Goal: Task Accomplishment & Management: Complete application form

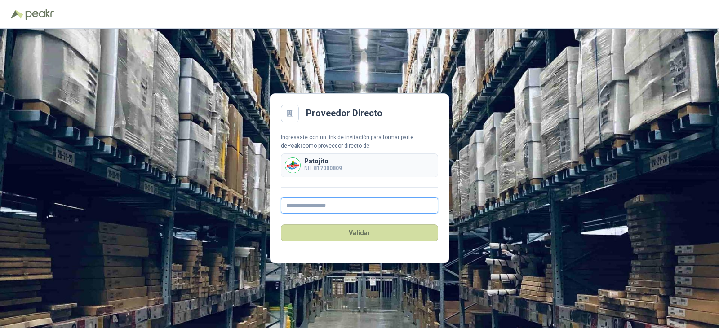
click at [357, 206] on input "text" at bounding box center [359, 206] width 157 height 16
type input "**********"
click at [357, 231] on button "Validar" at bounding box center [359, 233] width 157 height 17
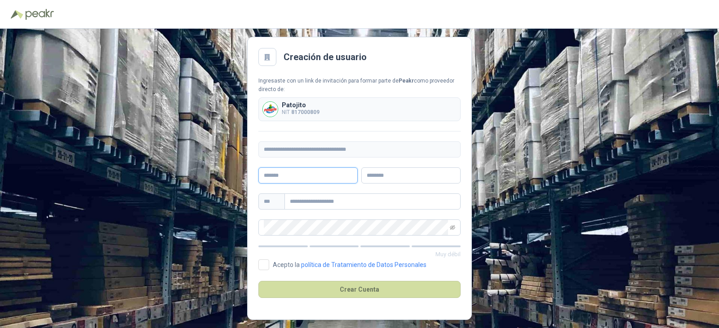
click at [301, 176] on input "text" at bounding box center [307, 176] width 99 height 16
type input "**********"
click at [311, 194] on input "text" at bounding box center [372, 202] width 176 height 16
type input "**********"
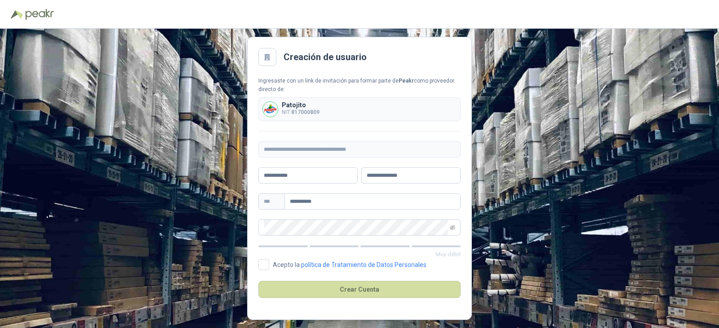
click at [313, 218] on div "**********" at bounding box center [359, 156] width 202 height 159
click at [448, 223] on span at bounding box center [359, 228] width 202 height 16
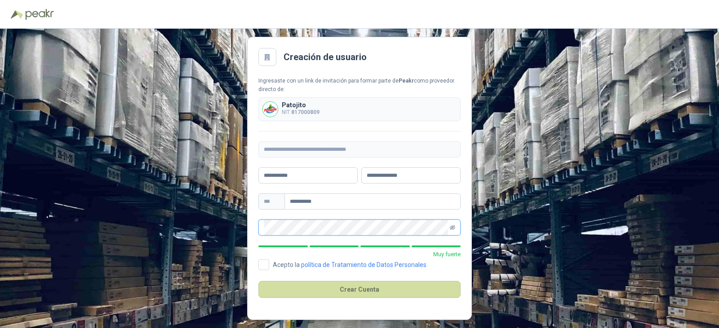
click at [453, 229] on icon "eye-invisible" at bounding box center [452, 227] width 5 height 4
click at [369, 288] on button "Crear Cuenta" at bounding box center [359, 289] width 202 height 17
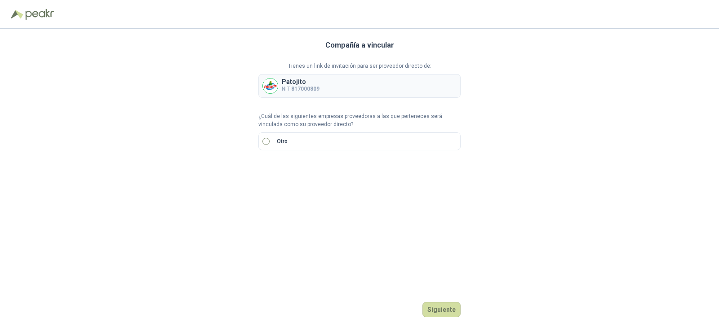
click at [260, 140] on label "Otro" at bounding box center [359, 141] width 202 height 18
click at [264, 137] on label "Otro" at bounding box center [359, 141] width 202 height 18
click at [283, 175] on input "search" at bounding box center [274, 171] width 21 height 13
click at [351, 205] on div "Compañía a vincular Tienes un link de invitación para ser proveedor directo de:…" at bounding box center [359, 179] width 202 height 300
click at [271, 141] on label "Otro" at bounding box center [359, 141] width 202 height 18
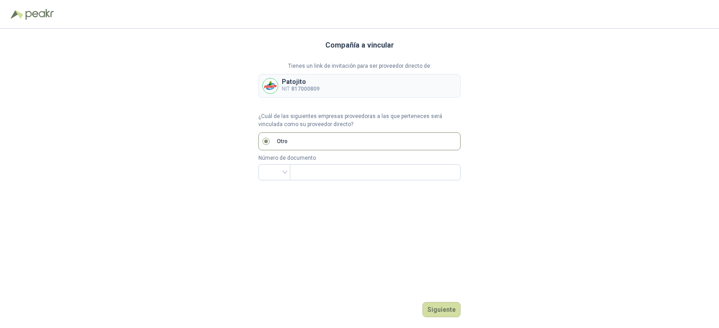
click at [312, 79] on p "Patojito" at bounding box center [301, 82] width 38 height 6
click at [310, 82] on p "Patojito" at bounding box center [301, 82] width 38 height 6
click at [344, 47] on h3 "Compañía a vincular" at bounding box center [359, 46] width 69 height 12
drag, startPoint x: 456, startPoint y: 321, endPoint x: 451, endPoint y: 313, distance: 8.9
click at [456, 319] on div "Compañía a vincular Tienes un link de invitación para ser proveedor directo de:…" at bounding box center [359, 179] width 202 height 300
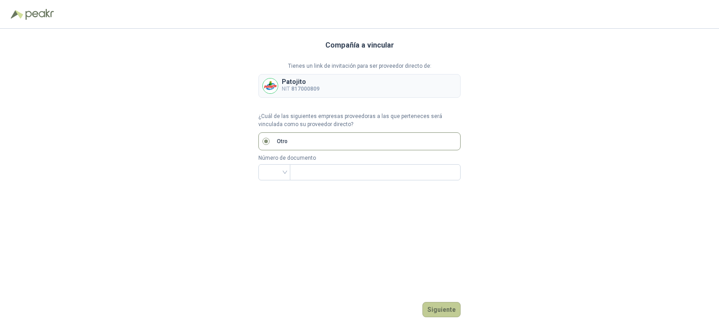
click at [451, 313] on button "Siguiente" at bounding box center [441, 309] width 38 height 15
click at [296, 139] on label "Otro" at bounding box center [359, 141] width 202 height 18
click at [289, 141] on span "Otro" at bounding box center [282, 141] width 18 height 9
click at [282, 179] on span at bounding box center [274, 172] width 21 height 15
click at [279, 213] on div "NIT" at bounding box center [274, 220] width 28 height 14
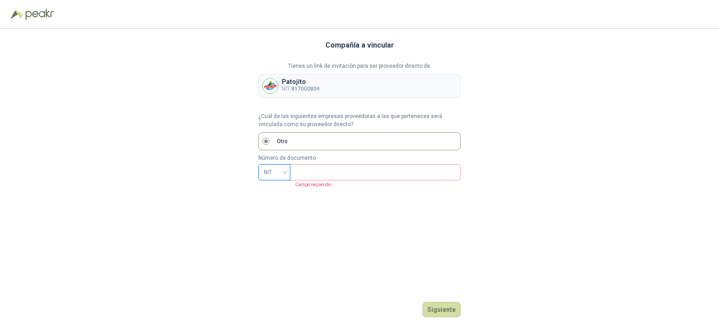
click at [309, 169] on input "text" at bounding box center [374, 172] width 158 height 15
type input "*********"
click at [441, 309] on button "Siguiente" at bounding box center [441, 309] width 38 height 15
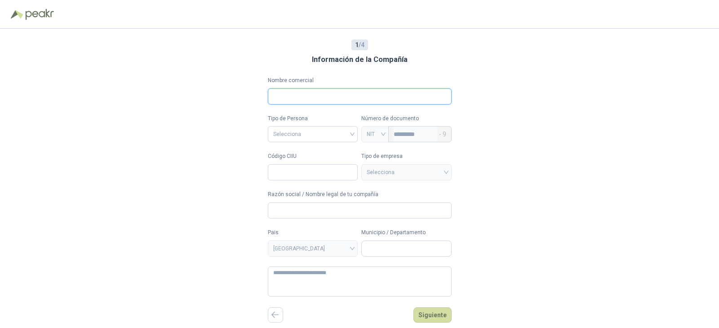
click at [332, 95] on input "Nombre comercial" at bounding box center [360, 96] width 184 height 16
type input "*"
type input "**********"
click at [330, 129] on input "search" at bounding box center [312, 133] width 79 height 13
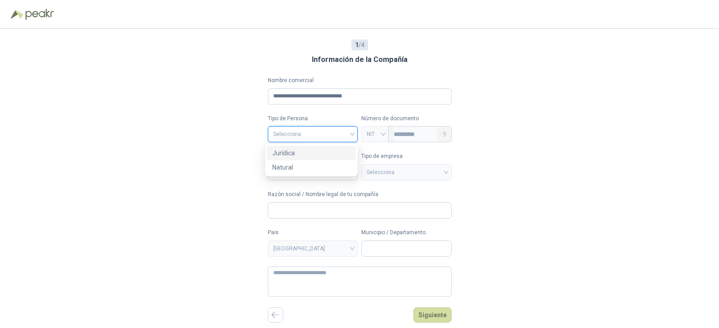
click at [296, 157] on div "Jurídica" at bounding box center [311, 153] width 78 height 10
click at [304, 173] on input "Código CIIU" at bounding box center [313, 172] width 90 height 16
type input "****"
click at [382, 176] on input "search" at bounding box center [405, 171] width 79 height 13
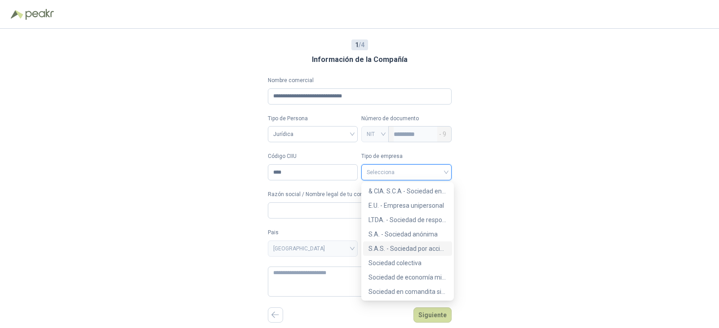
click at [400, 246] on div "S.A.S. - Sociedad por acciones simplificada" at bounding box center [407, 249] width 78 height 10
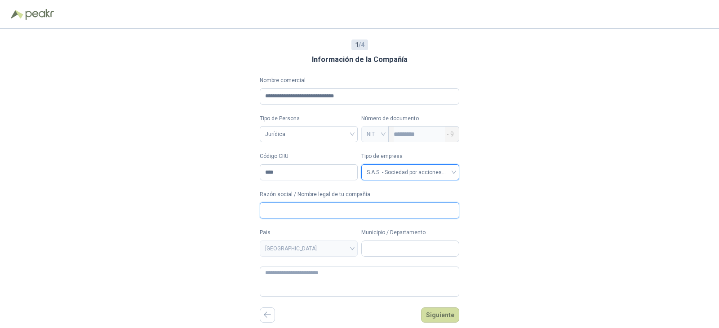
click at [307, 209] on input "Razón social / Nombre legal de tu compañía" at bounding box center [359, 211] width 199 height 16
drag, startPoint x: 362, startPoint y: 97, endPoint x: 210, endPoint y: 98, distance: 152.2
click at [210, 98] on div "**********" at bounding box center [359, 179] width 719 height 300
click at [302, 219] on form "**********" at bounding box center [359, 186] width 199 height 221
click at [304, 212] on input "Razón social / Nombre legal de tu compañía" at bounding box center [359, 211] width 199 height 16
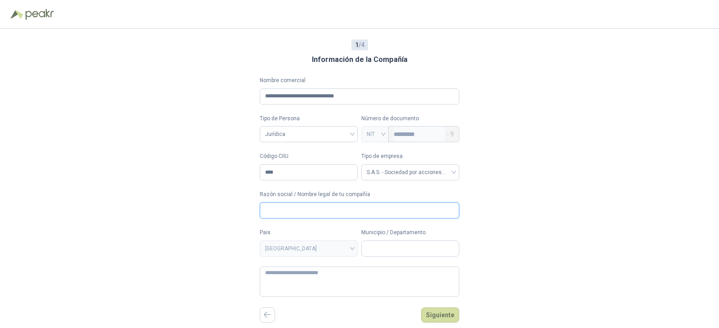
paste input "**********"
type input "**********"
click at [414, 247] on input "Municipio / Departamento" at bounding box center [410, 248] width 97 height 15
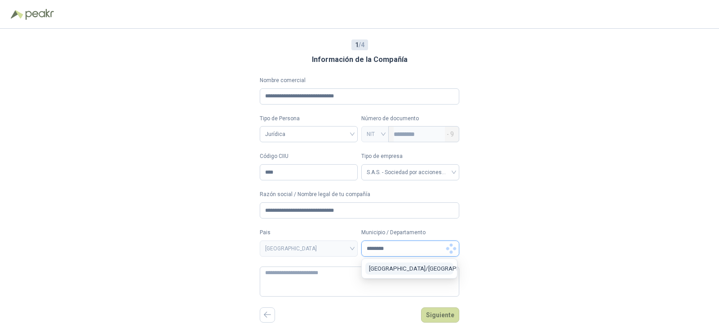
type input "********"
click at [402, 271] on span "[GEOGRAPHIC_DATA] / [GEOGRAPHIC_DATA]" at bounding box center [427, 268] width 116 height 7
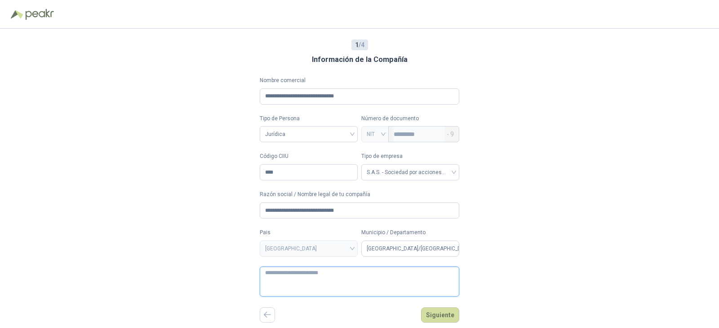
click at [307, 282] on textarea at bounding box center [359, 282] width 199 height 30
type textarea "*"
type textarea "**"
type textarea "****"
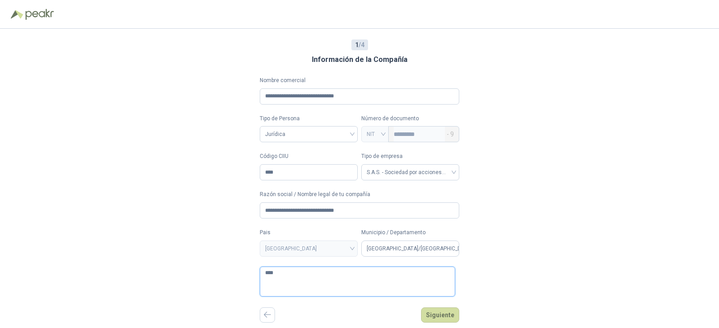
type textarea "*****"
type textarea "*******"
type textarea "*********"
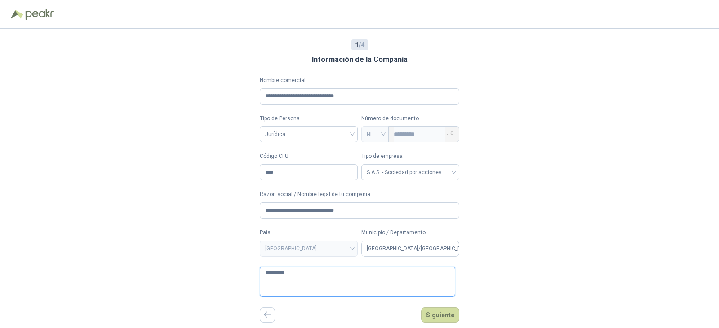
type textarea "**********"
click at [431, 320] on button "Siguiente" at bounding box center [440, 315] width 38 height 15
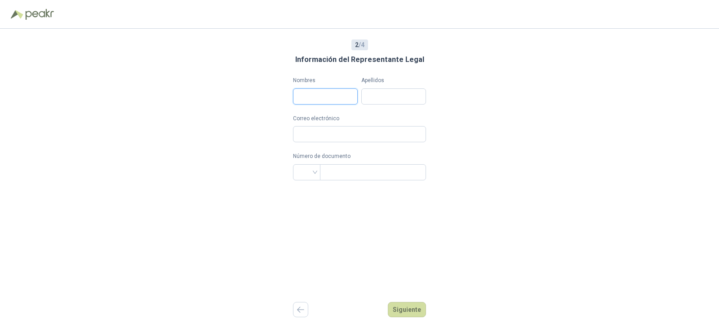
click at [335, 93] on input "Nombres" at bounding box center [325, 96] width 65 height 16
type input "**********"
click at [347, 139] on input "Correo electrónico" at bounding box center [359, 134] width 133 height 16
type input "**********"
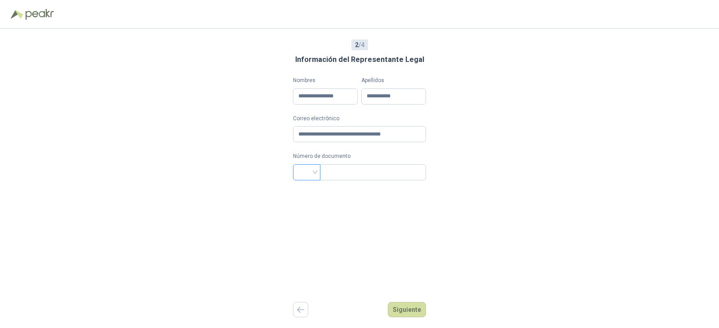
click at [309, 176] on input "search" at bounding box center [306, 171] width 17 height 13
click at [303, 218] on div "NIT" at bounding box center [301, 220] width 13 height 10
click at [303, 178] on span "NIT" at bounding box center [306, 172] width 17 height 13
click at [304, 189] on div "CC" at bounding box center [301, 191] width 13 height 10
click at [331, 171] on input "text" at bounding box center [371, 172] width 93 height 15
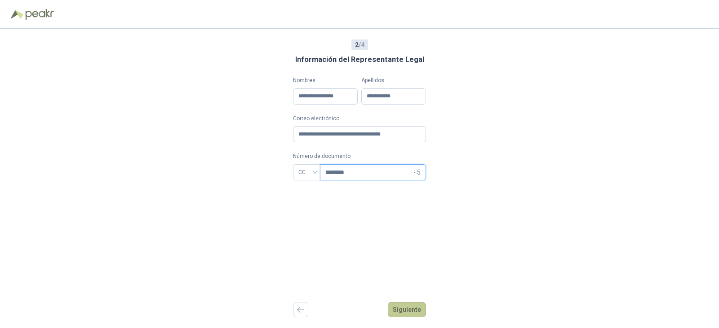
type input "********"
click at [418, 314] on button "Siguiente" at bounding box center [407, 309] width 38 height 15
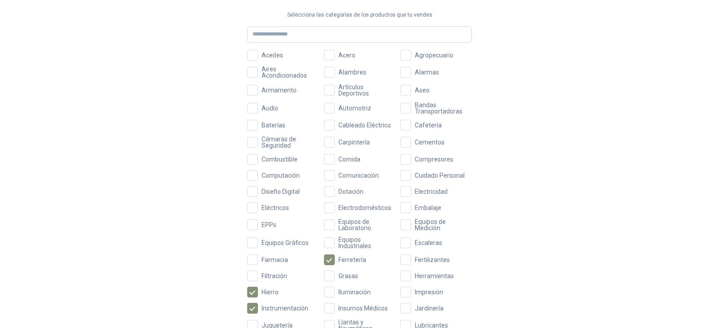
scroll to position [45, 0]
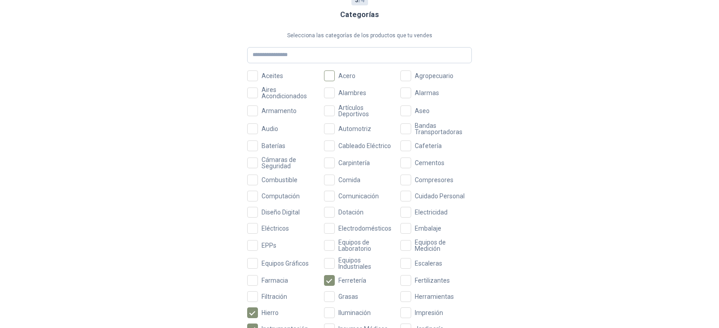
click at [338, 76] on span "Acero" at bounding box center [347, 76] width 24 height 6
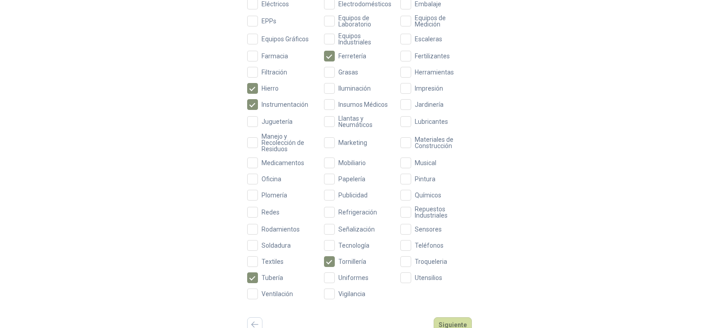
scroll to position [274, 0]
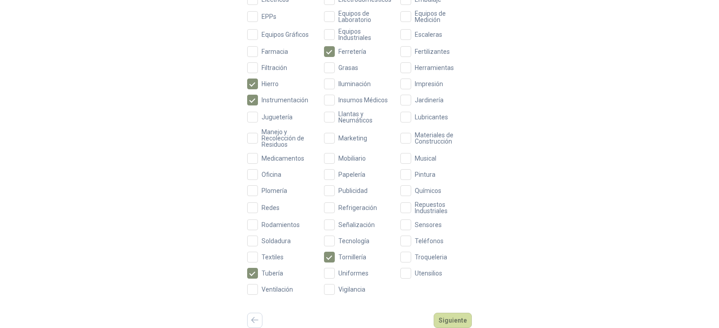
click at [398, 141] on div "Aceites Acero Agropecuario Aires Acondicionados Alambres Alarmas Armamento Artí…" at bounding box center [359, 68] width 225 height 454
click at [414, 135] on span "Materiales de Construcción" at bounding box center [441, 138] width 61 height 13
click at [451, 320] on button "Siguiente" at bounding box center [452, 320] width 38 height 15
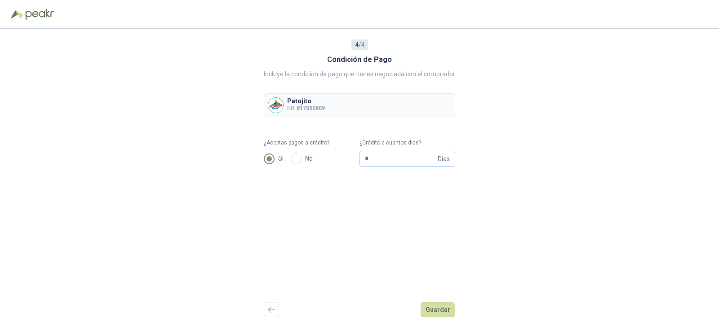
click at [444, 157] on span "Días" at bounding box center [443, 158] width 12 height 15
type input "**"
click at [434, 310] on button "Guardar" at bounding box center [437, 309] width 35 height 15
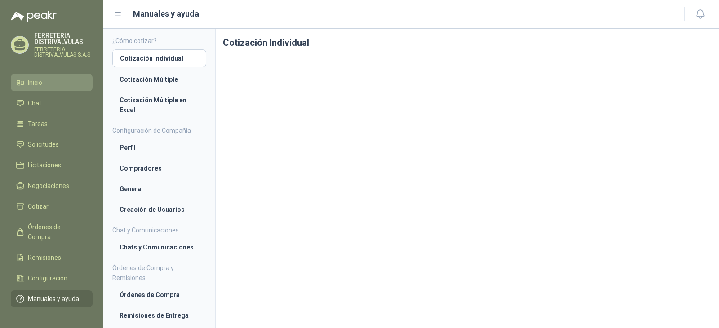
click at [46, 84] on li "Inicio" at bounding box center [51, 83] width 71 height 10
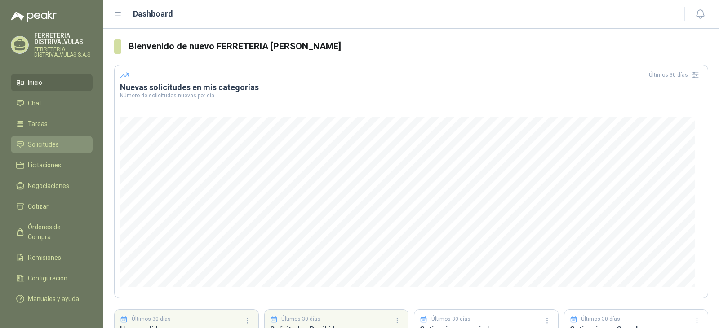
click at [48, 147] on span "Solicitudes" at bounding box center [43, 145] width 31 height 10
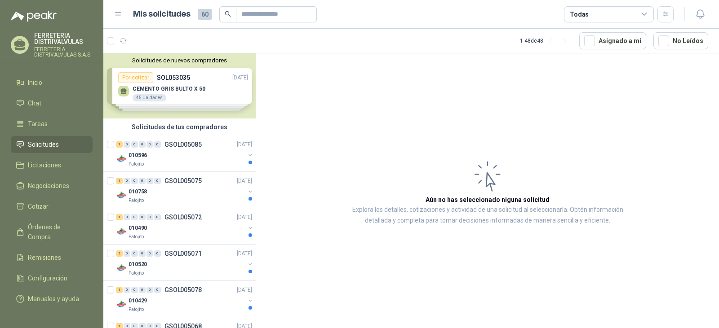
click at [182, 86] on div "Solicitudes de nuevos compradores Por cotizar SOL053035 [DATE] CEMENTO GRIS BUL…" at bounding box center [179, 85] width 152 height 65
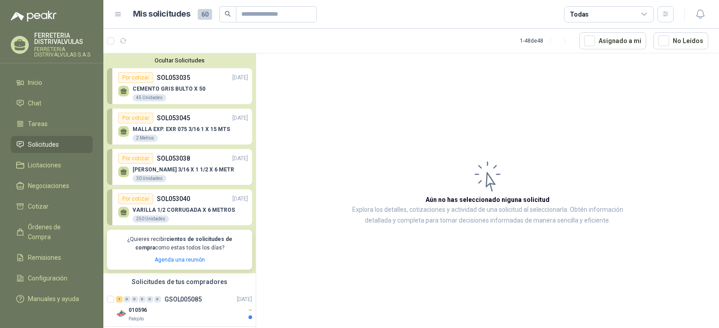
click at [165, 136] on div "MALLA EXP. EXR 075 3/16 1 X 15 MTS 2 Metros" at bounding box center [180, 134] width 97 height 16
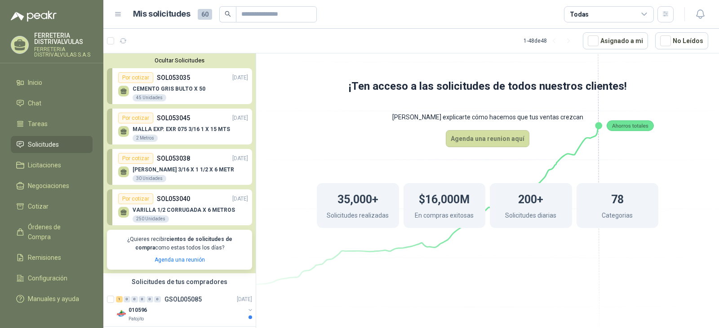
click at [185, 127] on p "MALLA EXP. EXR 075 3/16 1 X 15 MTS" at bounding box center [180, 129] width 97 height 6
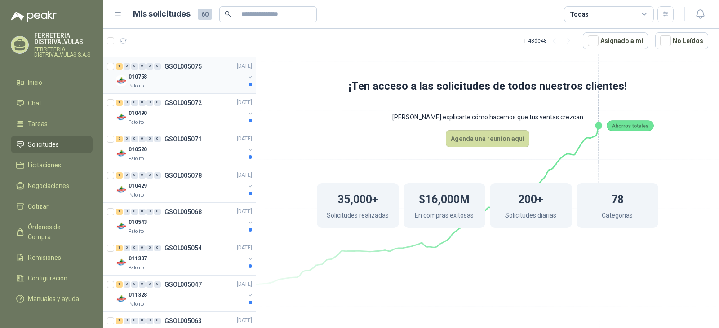
click at [179, 81] on div "010758" at bounding box center [186, 77] width 116 height 11
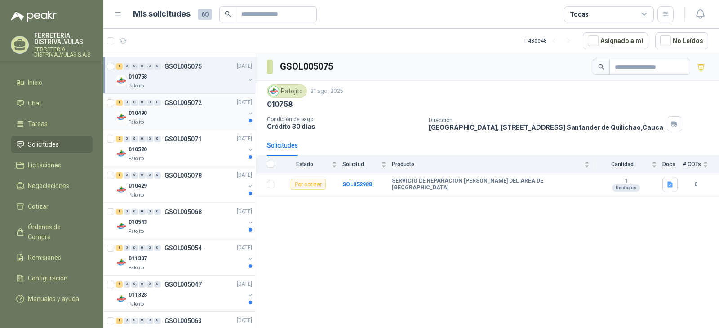
click at [175, 113] on div "010490" at bounding box center [186, 113] width 116 height 11
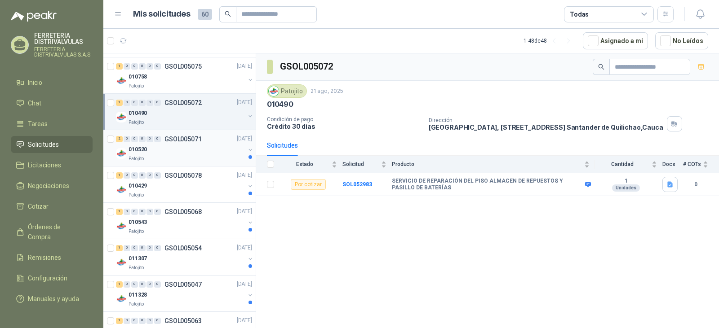
click at [179, 146] on div "010520" at bounding box center [186, 150] width 116 height 11
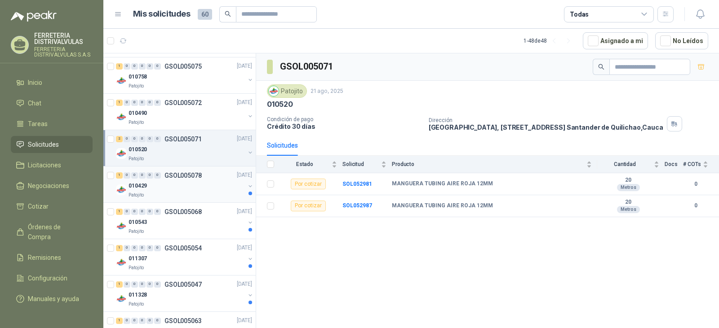
click at [178, 182] on div "010429" at bounding box center [186, 186] width 116 height 11
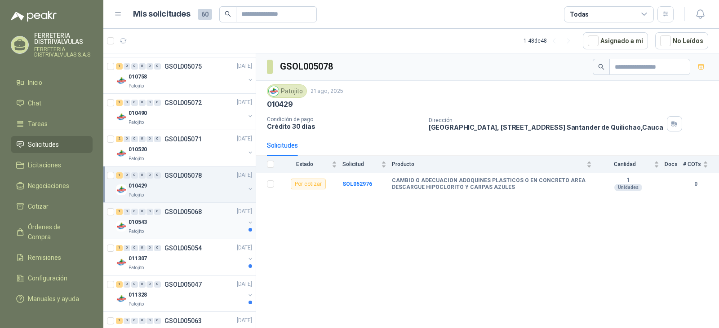
click at [178, 209] on p "GSOL005068" at bounding box center [182, 212] width 37 height 6
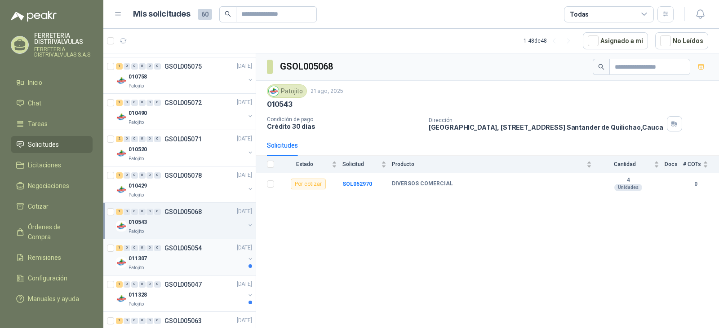
click at [178, 256] on div "011307" at bounding box center [186, 259] width 116 height 11
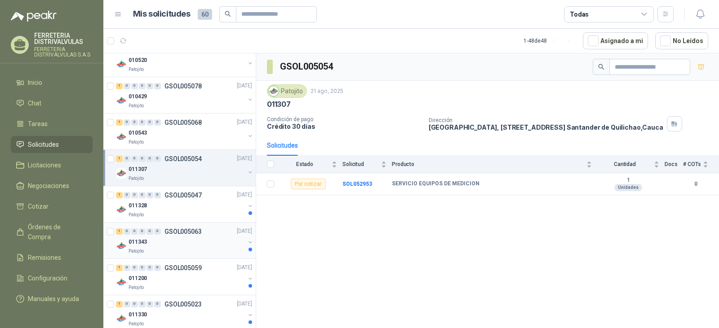
scroll to position [359, 0]
click at [194, 215] on div "Patojito" at bounding box center [186, 214] width 116 height 7
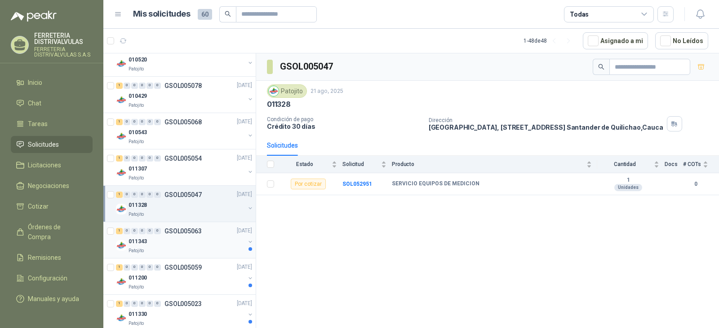
click at [199, 230] on p "GSOL005063" at bounding box center [182, 231] width 37 height 6
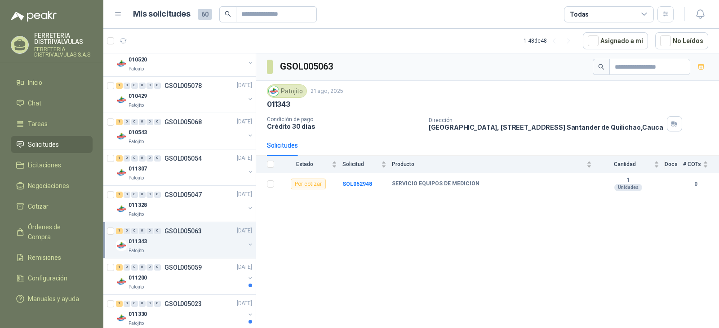
scroll to position [449, 0]
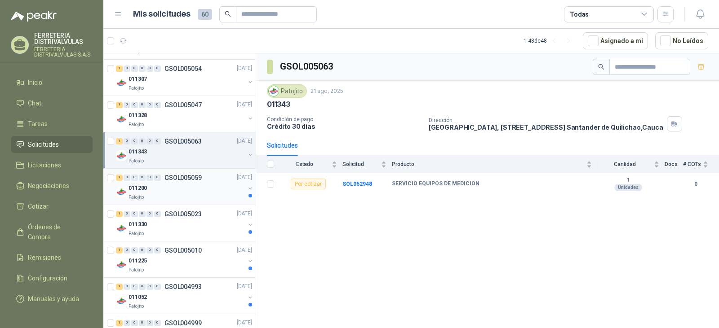
click at [190, 185] on div "011200" at bounding box center [186, 188] width 116 height 11
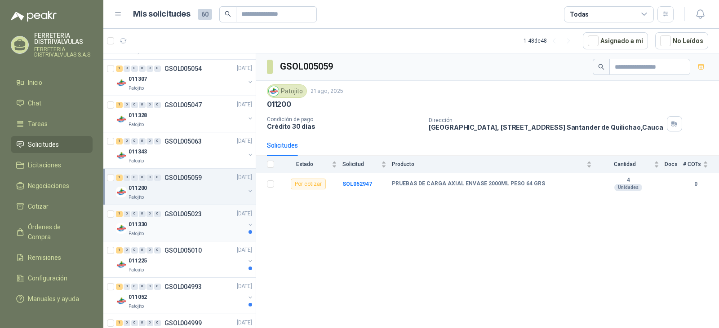
click at [196, 217] on p "GSOL005023" at bounding box center [182, 214] width 37 height 6
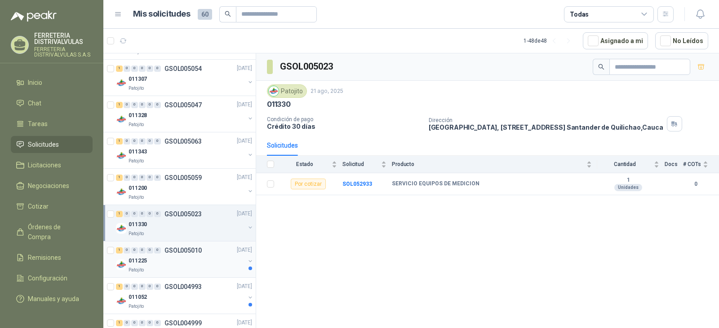
click at [200, 259] on div "011225" at bounding box center [186, 261] width 116 height 11
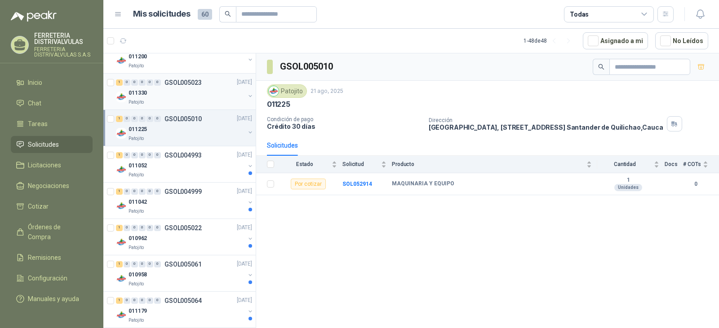
scroll to position [584, 0]
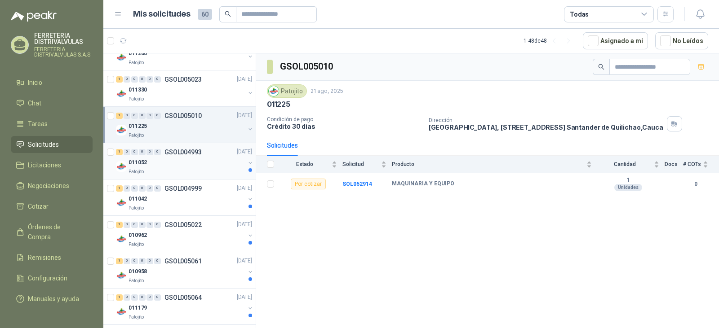
click at [180, 170] on div "Patojito" at bounding box center [186, 171] width 116 height 7
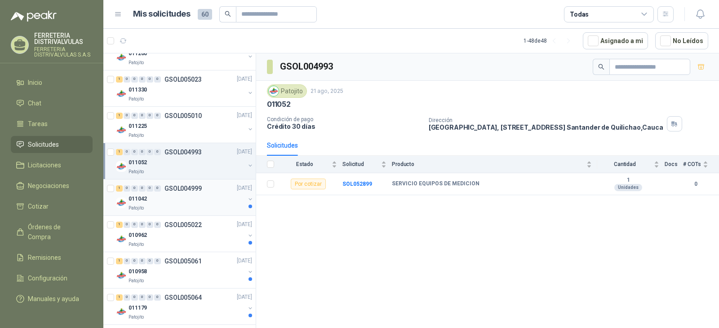
click at [184, 209] on div "Patojito" at bounding box center [186, 208] width 116 height 7
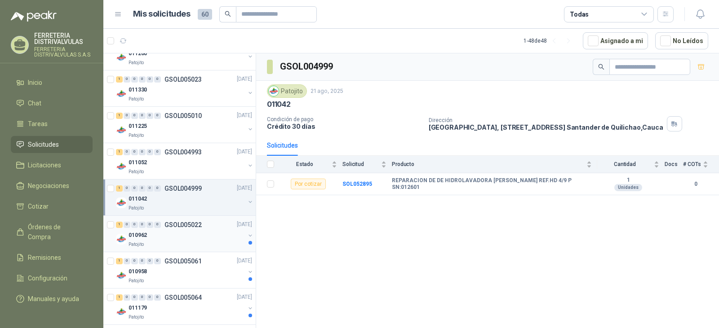
click at [190, 242] on div "Patojito" at bounding box center [186, 244] width 116 height 7
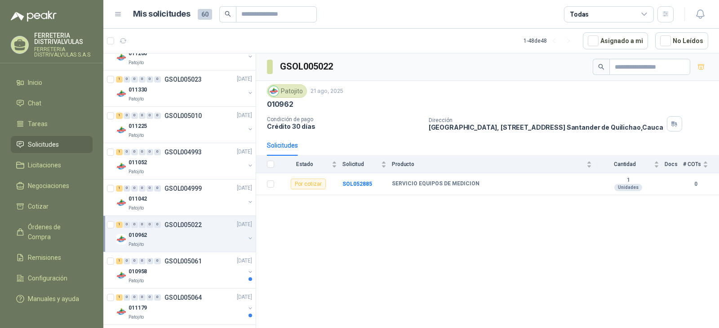
scroll to position [719, 0]
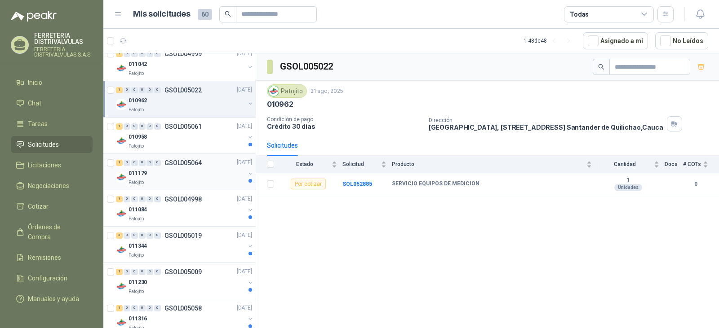
click at [202, 176] on div "011179" at bounding box center [186, 173] width 116 height 11
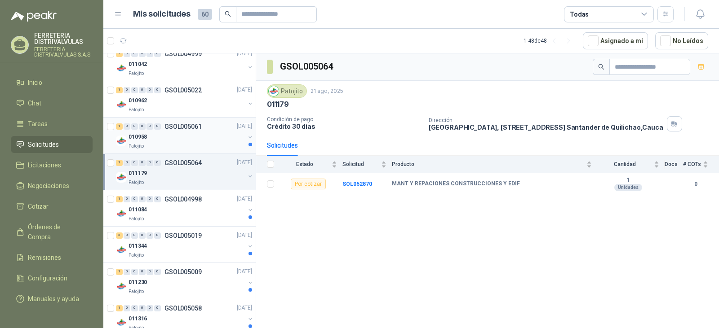
click at [196, 140] on div "010958" at bounding box center [186, 137] width 116 height 11
click at [202, 183] on div "Patojito" at bounding box center [186, 182] width 116 height 7
click at [354, 181] on b "SOL052870" at bounding box center [357, 184] width 30 height 6
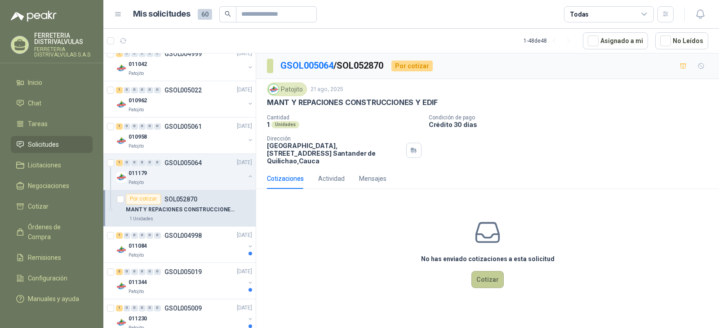
click at [481, 276] on button "Cotizar" at bounding box center [487, 279] width 32 height 17
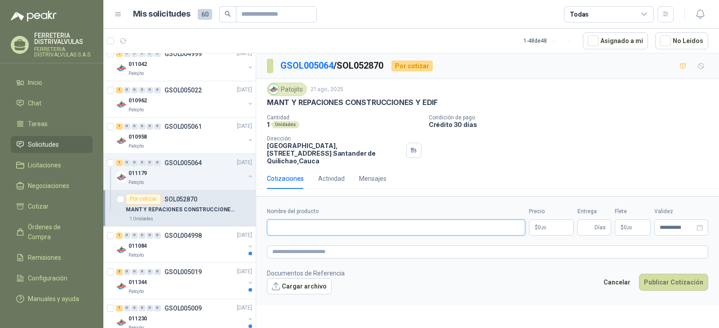
click at [424, 220] on input "Nombre del producto" at bounding box center [396, 228] width 258 height 16
click at [337, 174] on div "Actividad" at bounding box center [331, 179] width 26 height 10
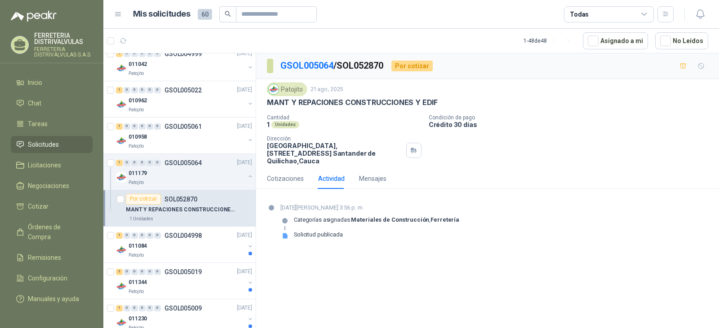
click at [319, 144] on p "[GEOGRAPHIC_DATA], [STREET_ADDRESS]" at bounding box center [335, 153] width 136 height 23
click at [175, 248] on div "011084" at bounding box center [186, 246] width 116 height 11
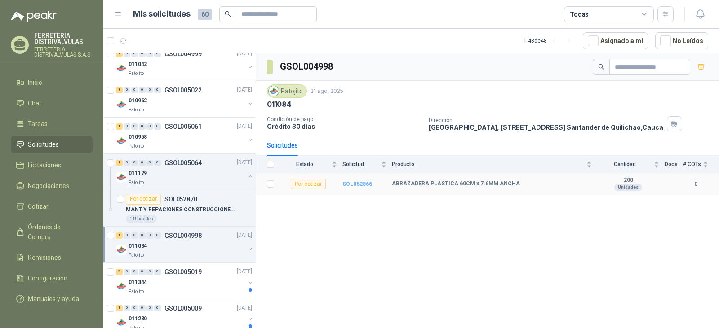
click at [357, 183] on b "SOL052866" at bounding box center [357, 184] width 30 height 6
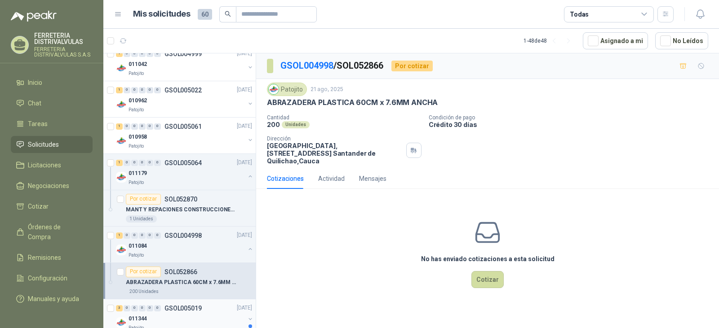
click at [203, 305] on div "3 0 0 0 0 0 GSOL005019 [DATE]" at bounding box center [185, 308] width 138 height 11
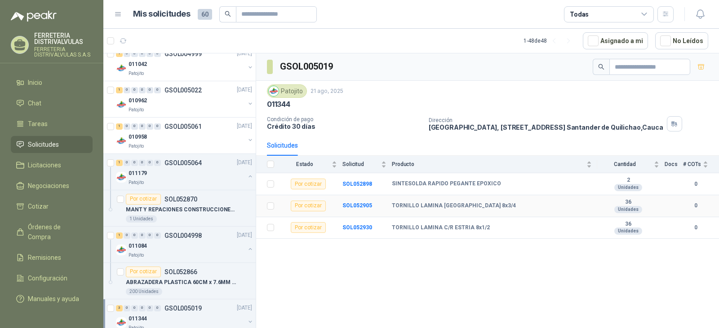
click at [317, 202] on div "Por cotizar" at bounding box center [308, 206] width 35 height 11
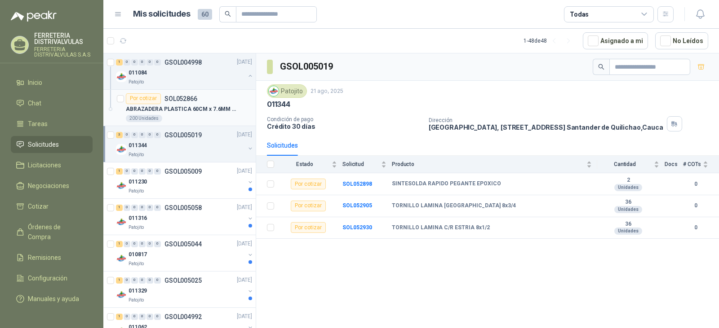
scroll to position [898, 0]
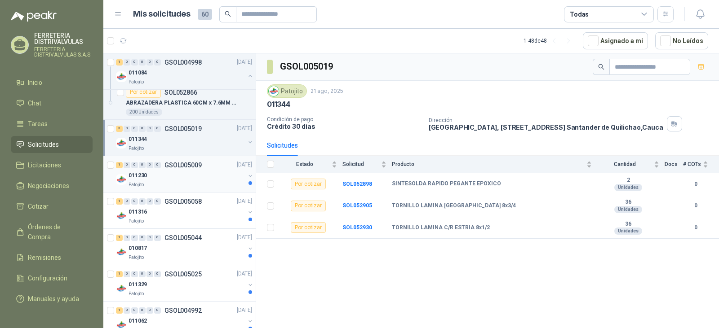
click at [170, 179] on div "011230" at bounding box center [186, 176] width 116 height 11
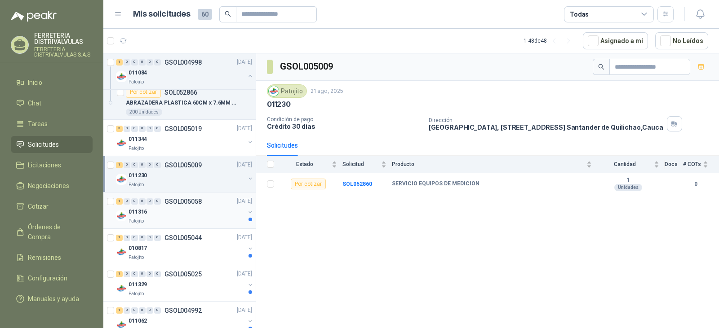
click at [172, 212] on div "011316" at bounding box center [186, 212] width 116 height 11
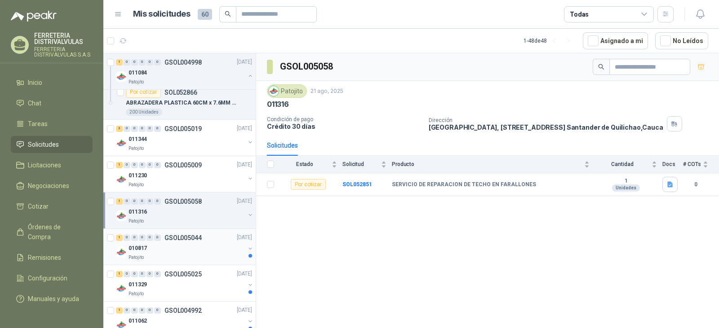
click at [172, 241] on p "GSOL005044" at bounding box center [182, 238] width 37 height 6
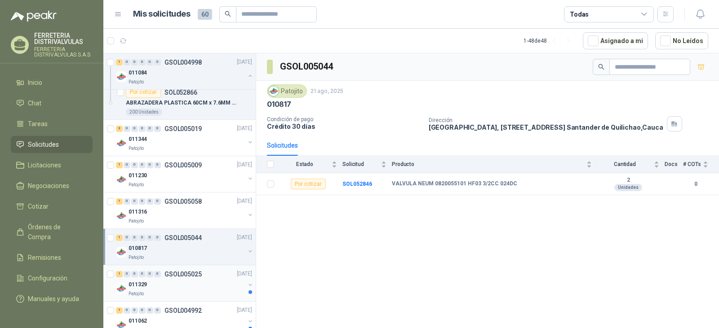
click at [174, 274] on p "GSOL005025" at bounding box center [182, 274] width 37 height 6
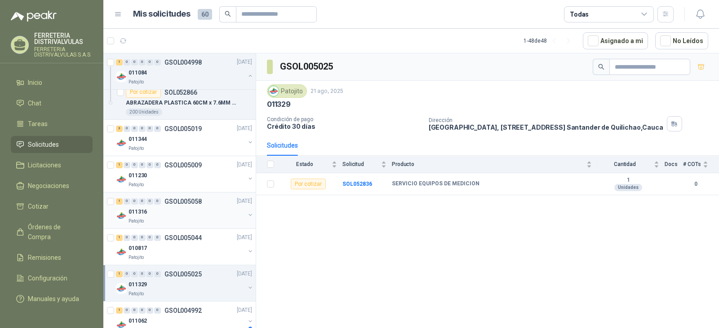
scroll to position [1123, 0]
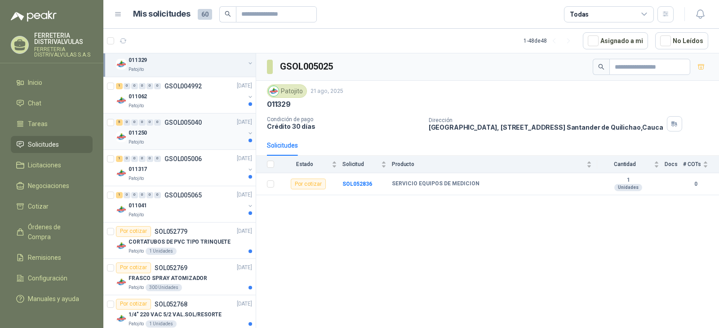
click at [194, 119] on p "GSOL005040" at bounding box center [182, 122] width 37 height 6
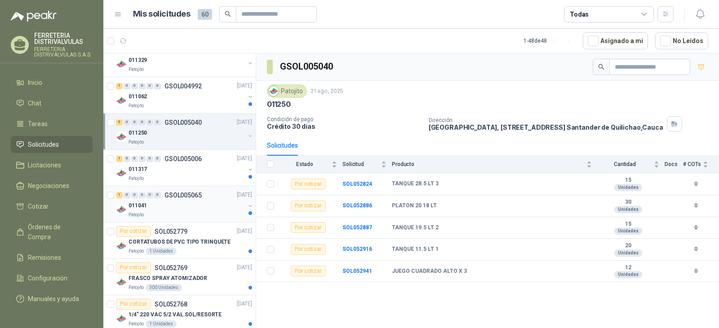
click at [204, 199] on div "1 0 0 0 0 0 GSOL005065 [DATE]" at bounding box center [185, 195] width 138 height 11
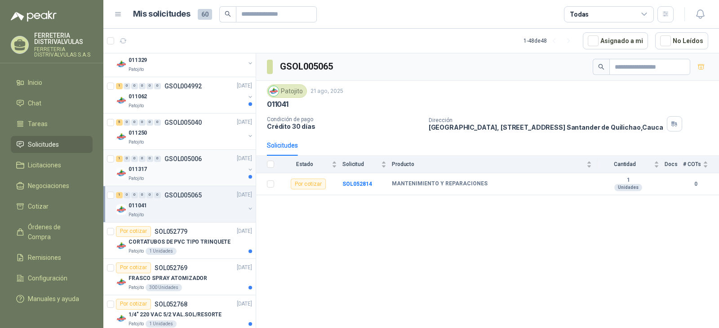
click at [213, 177] on div "Patojito" at bounding box center [186, 178] width 116 height 7
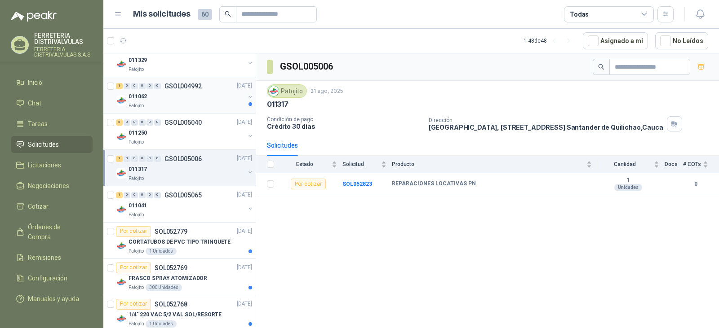
click at [212, 100] on div "011062" at bounding box center [186, 97] width 116 height 11
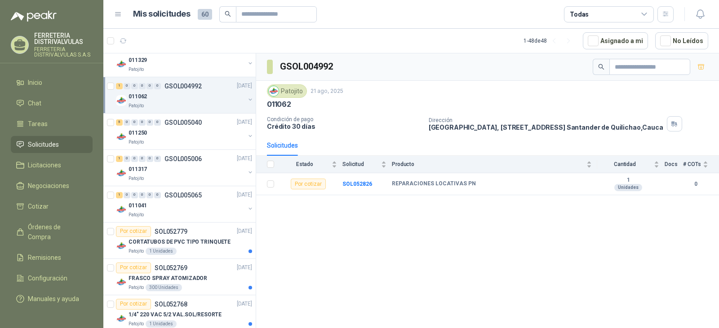
click at [166, 9] on h1 "Mis solicitudes" at bounding box center [161, 14] width 57 height 13
click at [57, 35] on p "FERRETERIA [PERSON_NAME]" at bounding box center [63, 38] width 58 height 13
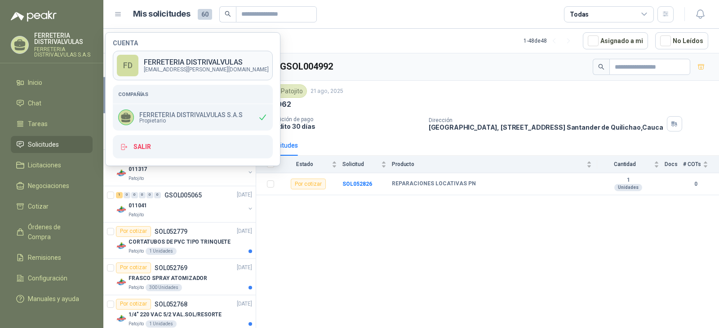
click at [180, 62] on p "FERRETERIA [PERSON_NAME]" at bounding box center [206, 62] width 125 height 7
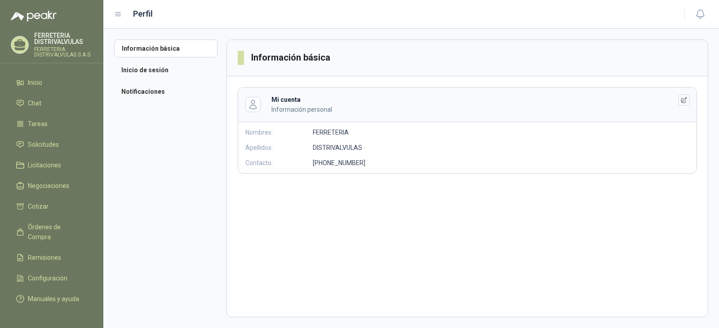
click at [437, 149] on div "Mi cuenta Información personal Nombres: FERRETERIA Apellidos: [PERSON_NAME] Con…" at bounding box center [467, 130] width 459 height 87
click at [683, 98] on icon "button" at bounding box center [684, 101] width 8 height 8
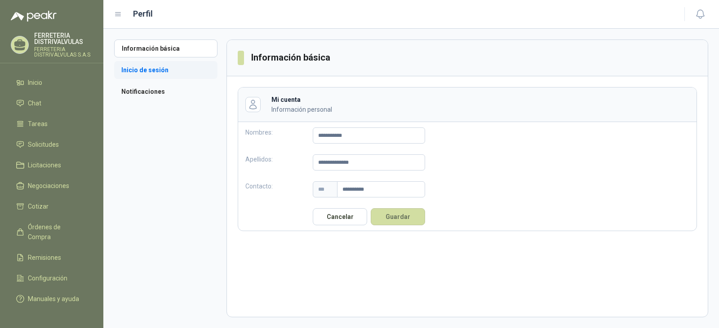
click at [136, 73] on li "Inicio de sesión" at bounding box center [165, 70] width 103 height 18
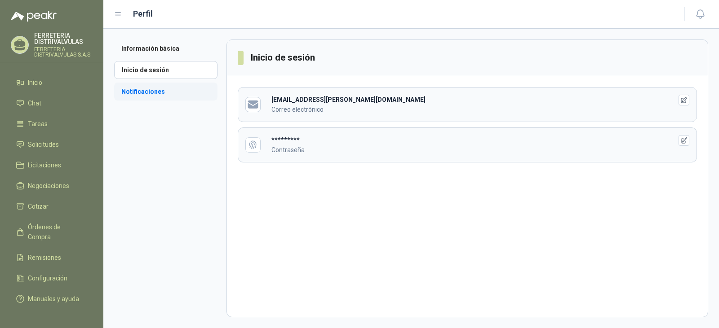
click at [141, 91] on li "Notificaciones" at bounding box center [165, 92] width 103 height 18
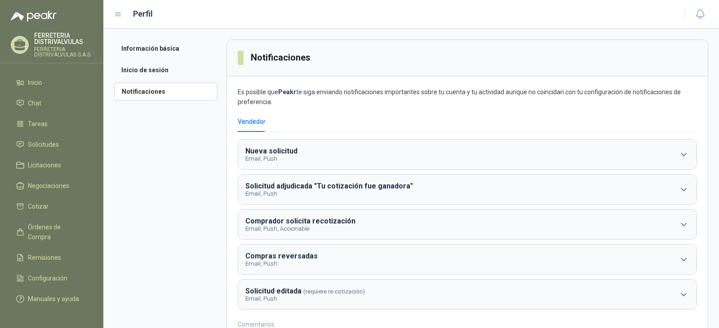
click at [119, 14] on icon at bounding box center [117, 15] width 5 height 4
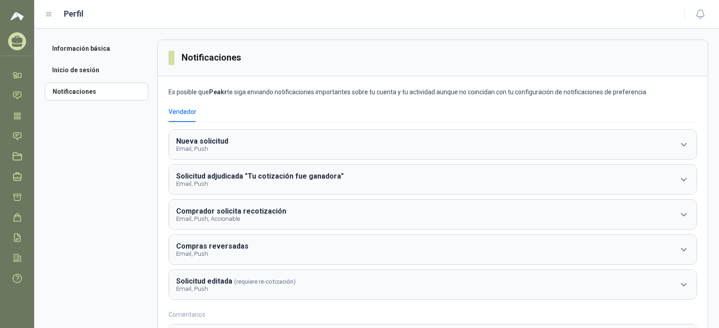
click at [49, 15] on icon at bounding box center [49, 14] width 8 height 8
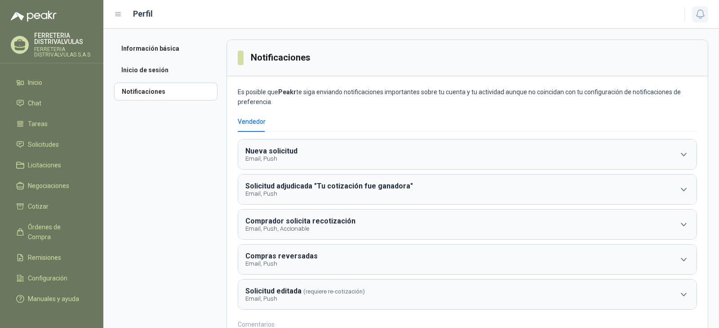
click at [699, 14] on icon "button" at bounding box center [699, 14] width 11 height 11
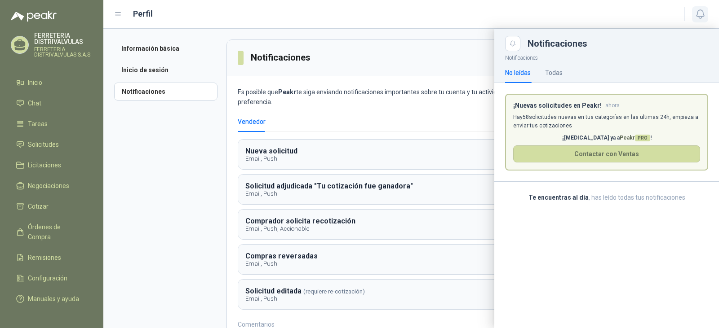
click at [699, 14] on icon "button" at bounding box center [699, 14] width 11 height 11
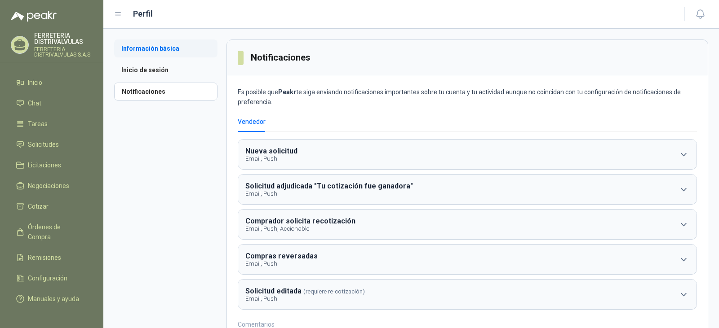
click at [170, 53] on li "Información básica" at bounding box center [165, 49] width 103 height 18
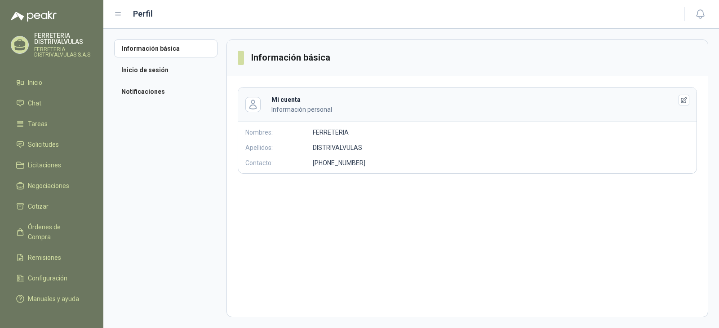
click at [324, 117] on header "Mi cuenta Información personal" at bounding box center [467, 105] width 458 height 35
click at [145, 74] on li "Inicio de sesión" at bounding box center [165, 70] width 103 height 18
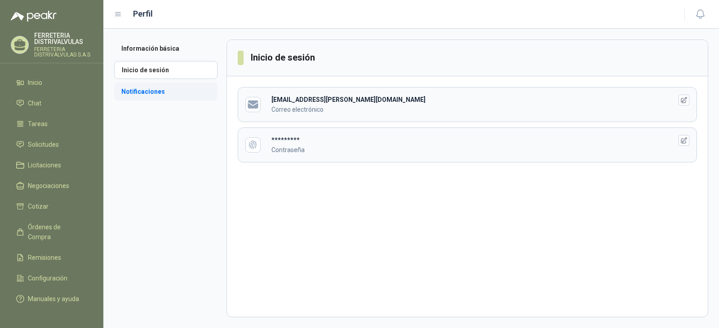
click at [148, 89] on li "Notificaciones" at bounding box center [165, 92] width 103 height 18
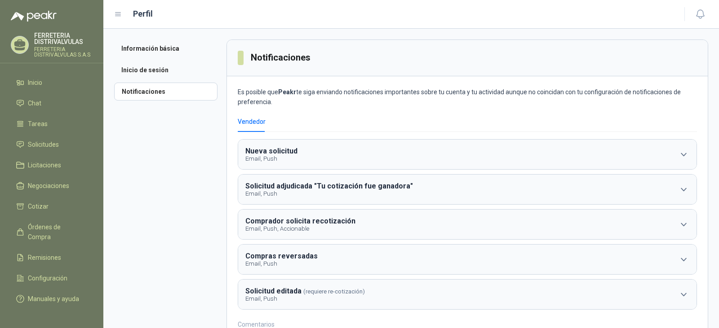
click at [33, 72] on menu "FERRETERIA [PERSON_NAME] FERRETERIA [PERSON_NAME] S.A.S Inicio Chat Tareas Soli…" at bounding box center [51, 164] width 103 height 328
click at [38, 84] on span "Inicio" at bounding box center [35, 83] width 14 height 10
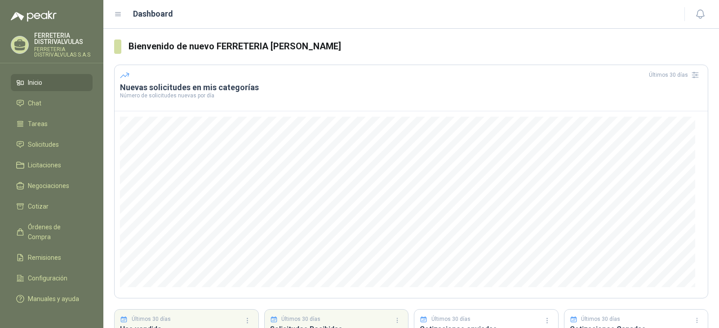
click at [146, 88] on h3 "Nuevas solicitudes en mis categorías" at bounding box center [411, 87] width 582 height 11
click at [47, 148] on span "Solicitudes" at bounding box center [43, 145] width 31 height 10
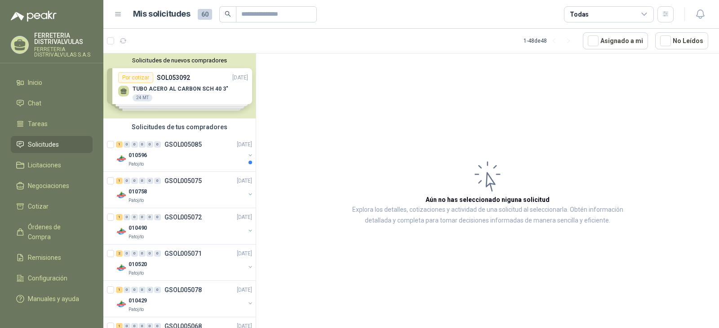
click at [187, 89] on div "Solicitudes de nuevos compradores Por cotizar SOL053092 [DATE] TUBO ACERO AL CA…" at bounding box center [179, 85] width 152 height 65
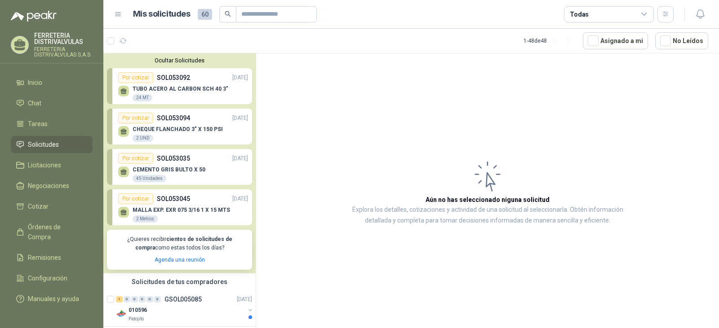
click at [185, 85] on div "TUBO ACERO AL CARBON SCH 40 3" 24 MT" at bounding box center [183, 92] width 130 height 19
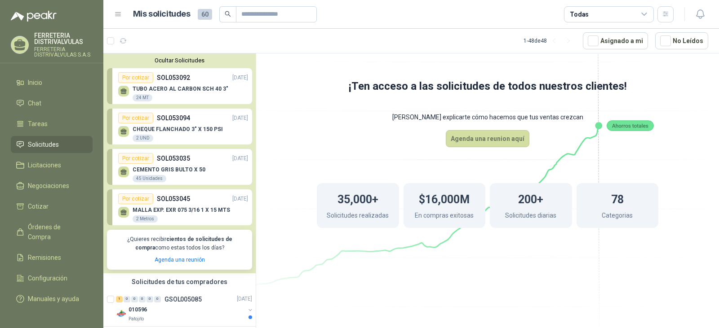
click at [188, 90] on p "TUBO ACERO AL CARBON SCH 40 3"" at bounding box center [180, 89] width 96 height 6
click at [140, 80] on div "Por cotizar" at bounding box center [135, 77] width 35 height 11
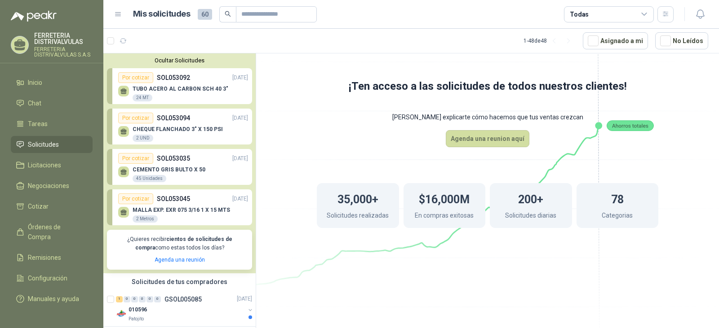
click at [143, 97] on div "24 MT" at bounding box center [142, 97] width 20 height 7
click at [203, 89] on p "TUBO ACERO AL CARBON SCH 40 3"" at bounding box center [180, 89] width 96 height 6
click at [201, 115] on div "Por cotizar SOL053094 [DATE]" at bounding box center [183, 118] width 130 height 11
click at [201, 89] on p "TUBO ACERO AL CARBON SCH 40 3"" at bounding box center [180, 89] width 96 height 6
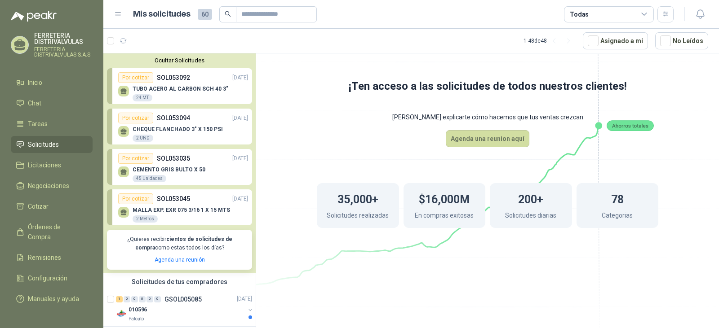
click at [190, 155] on div "Por cotizar SOL053035 [DATE]" at bounding box center [183, 158] width 130 height 11
click at [157, 82] on p "SOL053092" at bounding box center [173, 78] width 33 height 10
click at [179, 83] on p "SOL053092" at bounding box center [173, 78] width 33 height 10
click at [185, 264] on p "Agenda una reunión" at bounding box center [179, 260] width 134 height 9
click at [185, 258] on link "Agenda una reunión" at bounding box center [179, 260] width 50 height 6
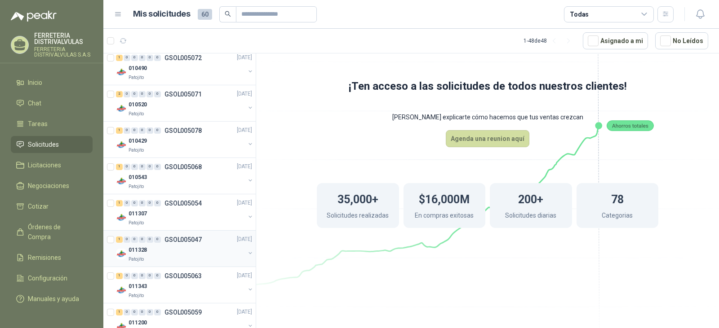
scroll to position [225, 0]
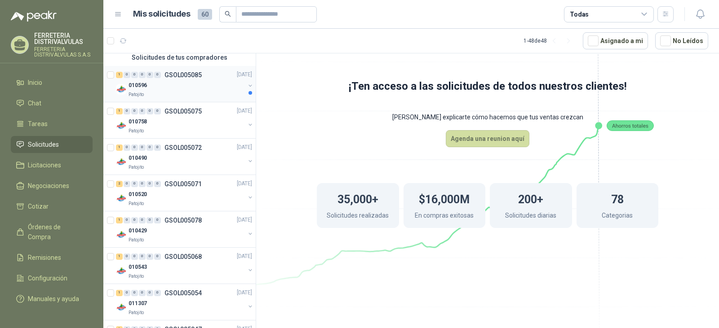
click at [191, 87] on div "010596" at bounding box center [186, 85] width 116 height 11
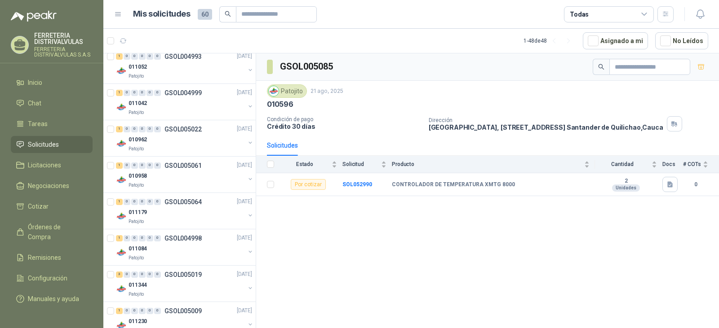
scroll to position [763, 0]
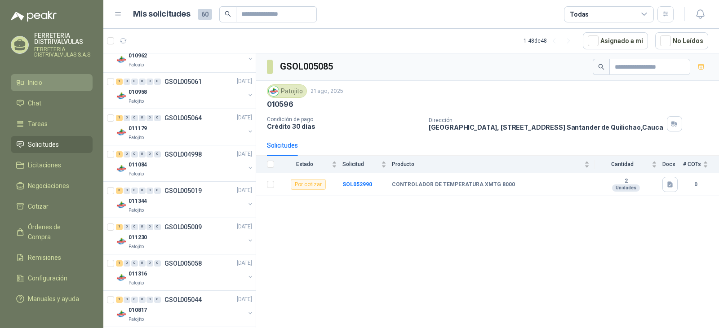
click at [52, 81] on li "Inicio" at bounding box center [51, 83] width 71 height 10
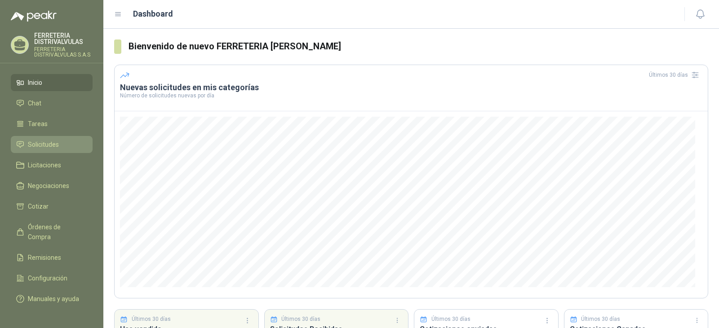
click at [40, 146] on span "Solicitudes" at bounding box center [43, 145] width 31 height 10
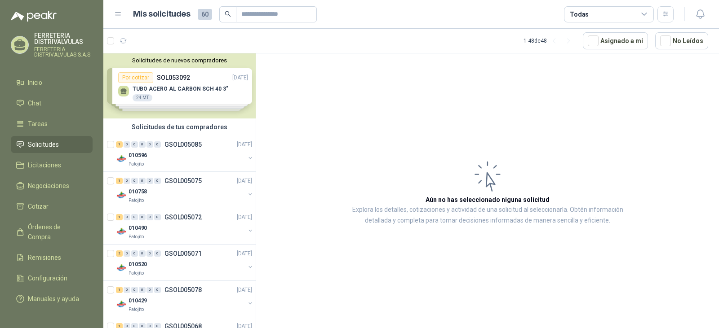
click at [212, 83] on div "Solicitudes de nuevos compradores Por cotizar SOL053092 [DATE] TUBO ACERO AL CA…" at bounding box center [179, 85] width 152 height 65
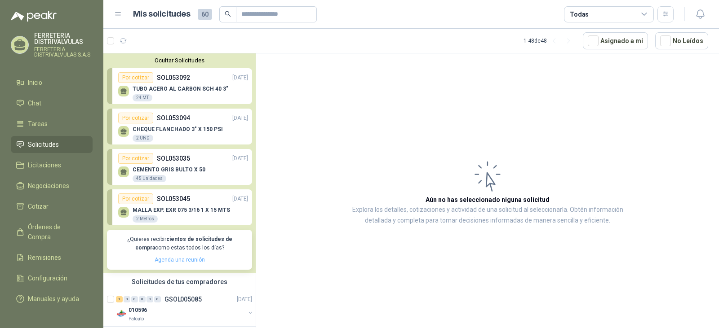
click at [173, 261] on link "Agenda una reunión" at bounding box center [179, 260] width 50 height 6
click at [47, 208] on span "Cotizar" at bounding box center [38, 207] width 21 height 10
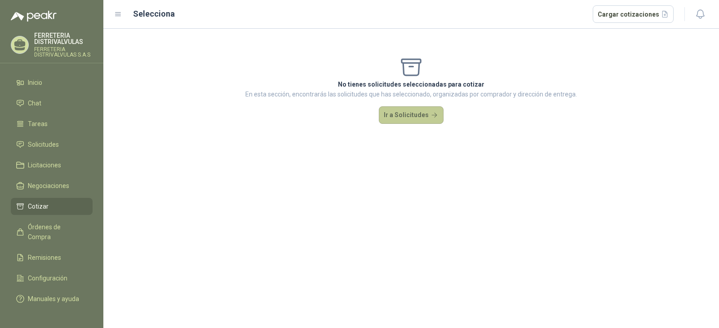
click at [425, 114] on button "Ir a Solicitudes" at bounding box center [411, 115] width 65 height 18
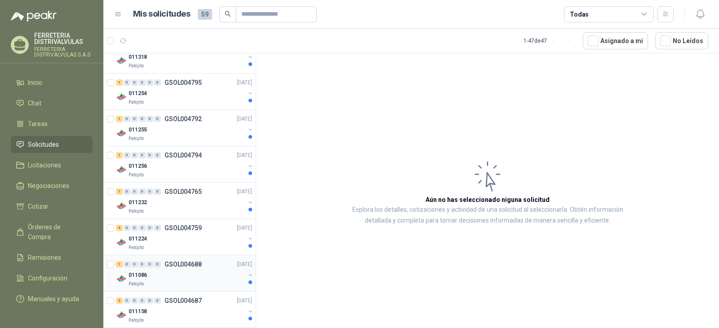
scroll to position [1527, 0]
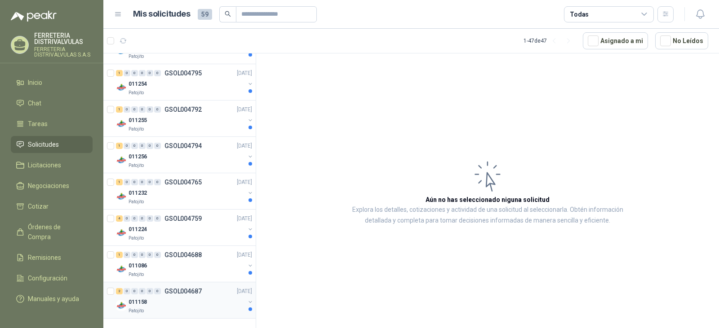
click at [211, 313] on div "Patojito" at bounding box center [186, 311] width 116 height 7
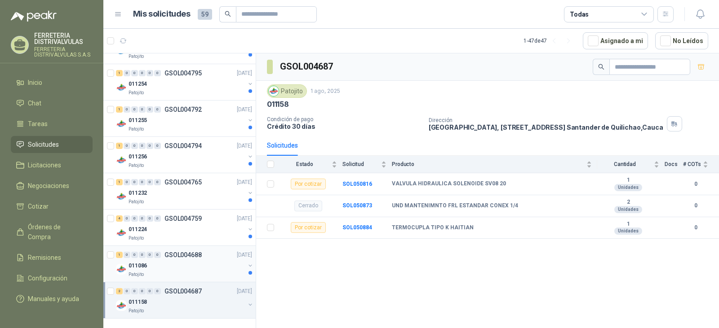
click at [207, 265] on div "011086" at bounding box center [186, 265] width 116 height 11
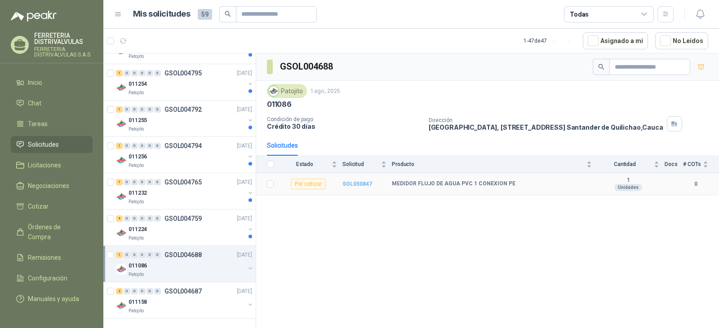
click at [365, 184] on b "SOL050847" at bounding box center [357, 184] width 30 height 6
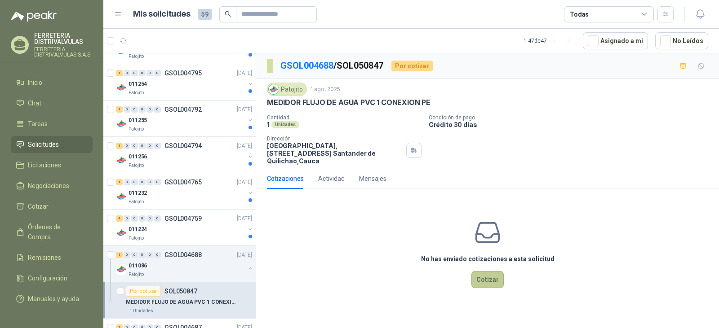
click at [475, 272] on button "Cotizar" at bounding box center [487, 279] width 32 height 17
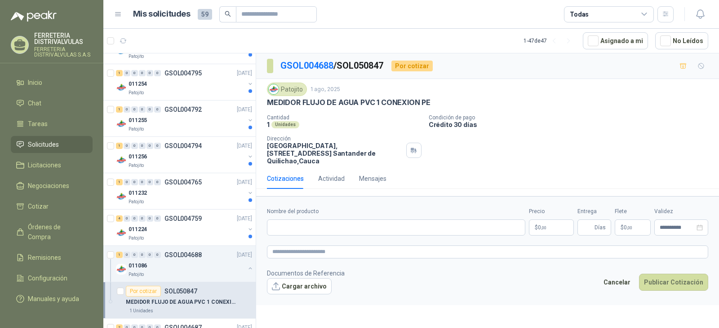
click at [349, 230] on form "**********" at bounding box center [487, 250] width 463 height 109
click at [349, 223] on input "Nombre del producto" at bounding box center [396, 228] width 258 height 16
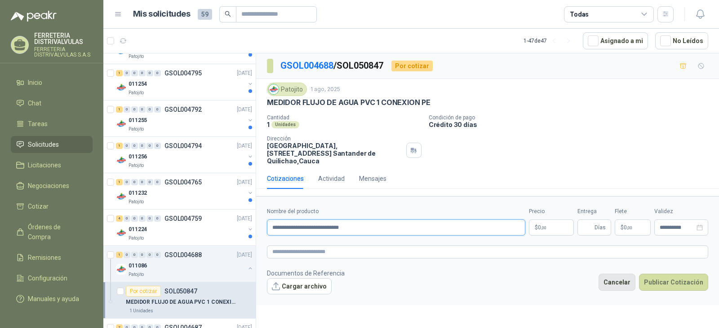
type input "**********"
click at [616, 279] on button "Cancelar" at bounding box center [616, 282] width 37 height 17
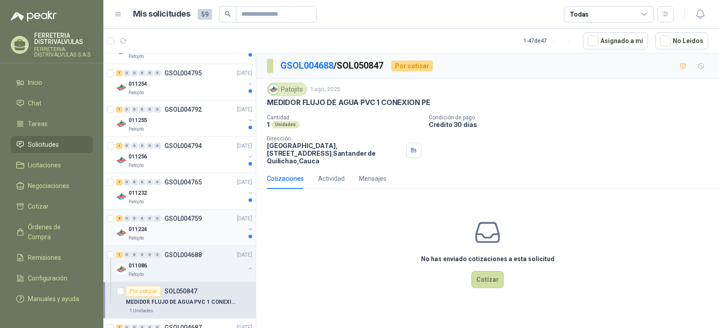
click at [176, 236] on div "Patojito" at bounding box center [186, 238] width 116 height 7
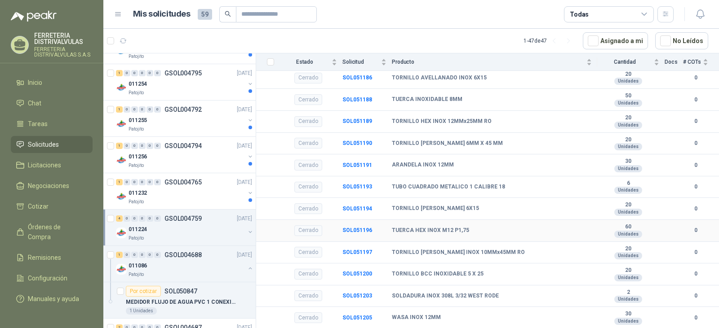
scroll to position [737, 0]
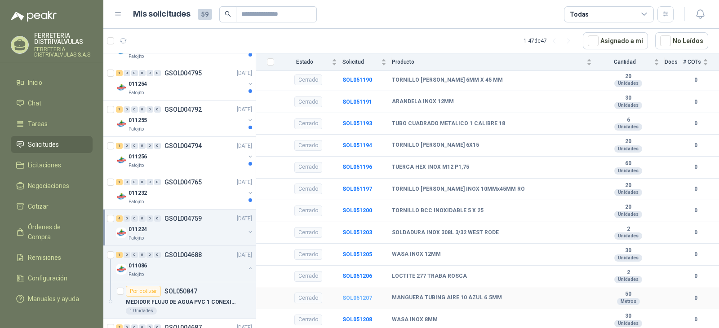
click at [346, 295] on b "SOL051207" at bounding box center [357, 298] width 30 height 6
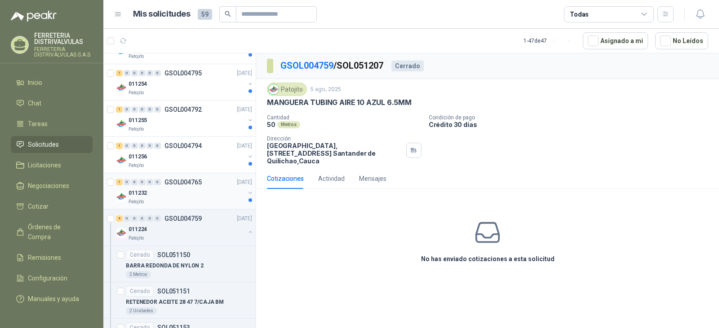
click at [205, 192] on div "011232" at bounding box center [186, 193] width 116 height 11
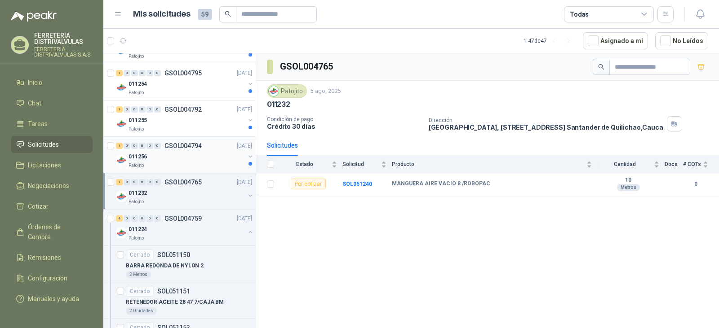
click at [180, 160] on div "011256" at bounding box center [186, 156] width 116 height 11
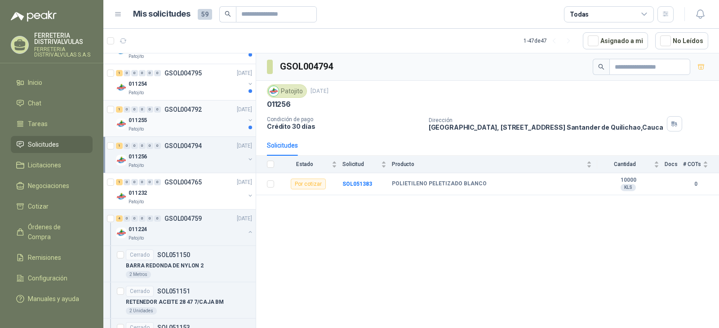
click at [194, 117] on div "011255" at bounding box center [186, 120] width 116 height 11
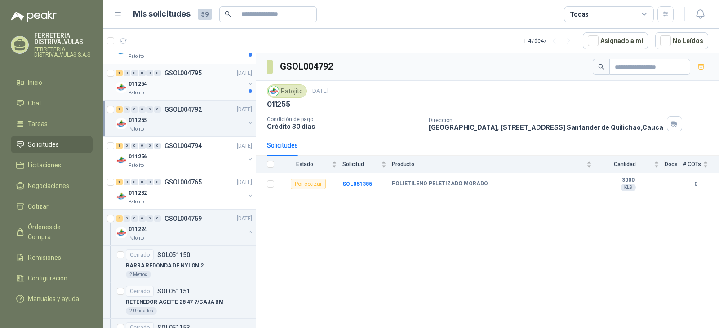
click at [215, 89] on div "Patojito" at bounding box center [186, 92] width 116 height 7
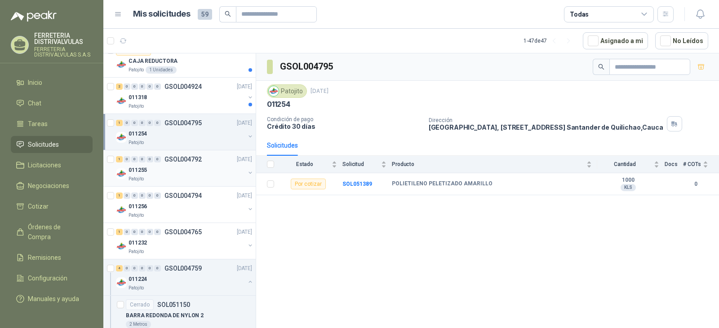
scroll to position [1437, 0]
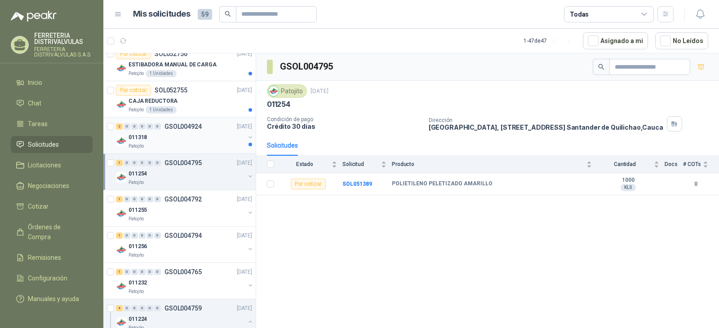
click at [191, 126] on p "GSOL004924" at bounding box center [182, 127] width 37 height 6
